Goal: Navigation & Orientation: Find specific page/section

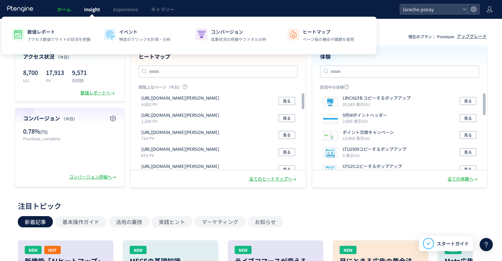
click at [98, 12] on span "Insight" at bounding box center [92, 9] width 16 height 7
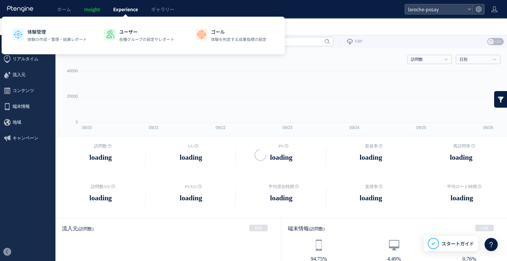
click at [116, 12] on div at bounding box center [253, 130] width 507 height 261
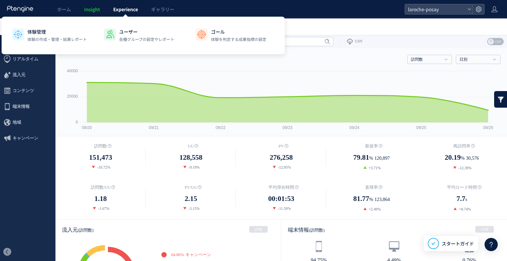
click at [128, 9] on span "Experience" at bounding box center [125, 9] width 25 height 7
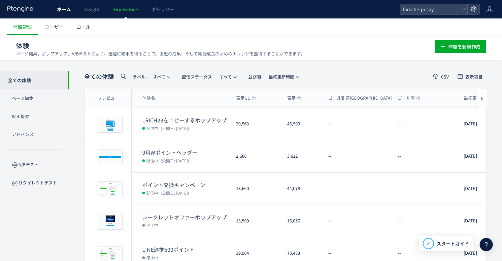
click at [55, 14] on link "ホーム" at bounding box center [64, 9] width 27 height 18
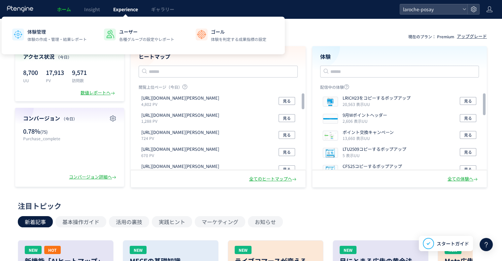
click at [136, 14] on link "Experience" at bounding box center [126, 9] width 38 height 18
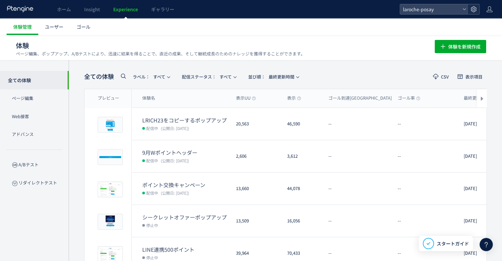
click at [477, 12] on div at bounding box center [474, 9] width 12 height 10
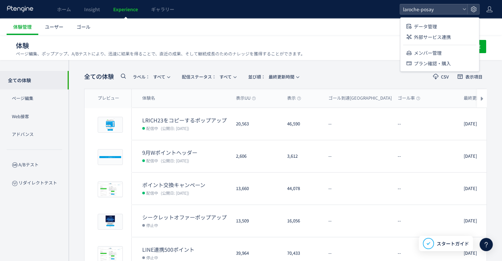
click at [22, 10] on use at bounding box center [20, 9] width 26 height 6
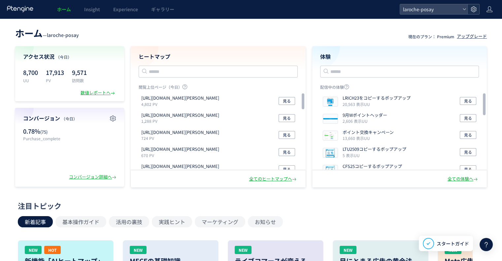
click at [477, 6] on div at bounding box center [474, 9] width 12 height 10
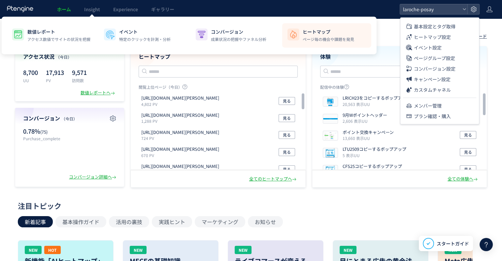
click at [297, 38] on img at bounding box center [293, 34] width 11 height 11
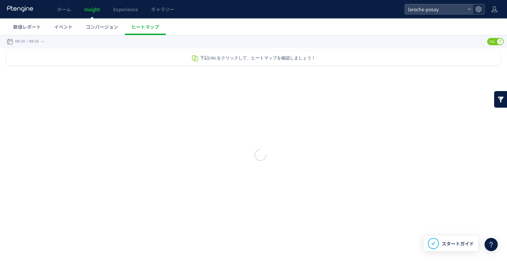
click at [480, 8] on icon at bounding box center [478, 9] width 7 height 7
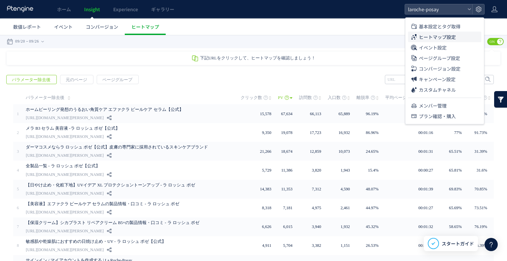
click at [448, 39] on span "ヒートマップ設定" at bounding box center [437, 37] width 37 height 11
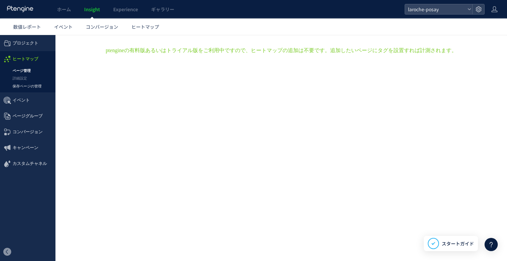
click at [30, 87] on link "保存ページの管理" at bounding box center [27, 87] width 55 height 8
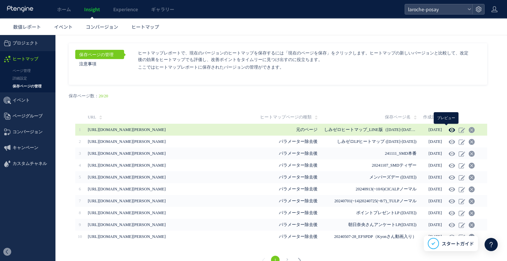
click at [449, 130] on icon at bounding box center [452, 130] width 7 height 7
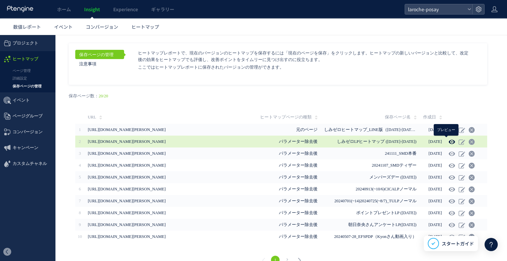
click at [449, 141] on use at bounding box center [452, 141] width 6 height 5
